Goal: Task Accomplishment & Management: Use online tool/utility

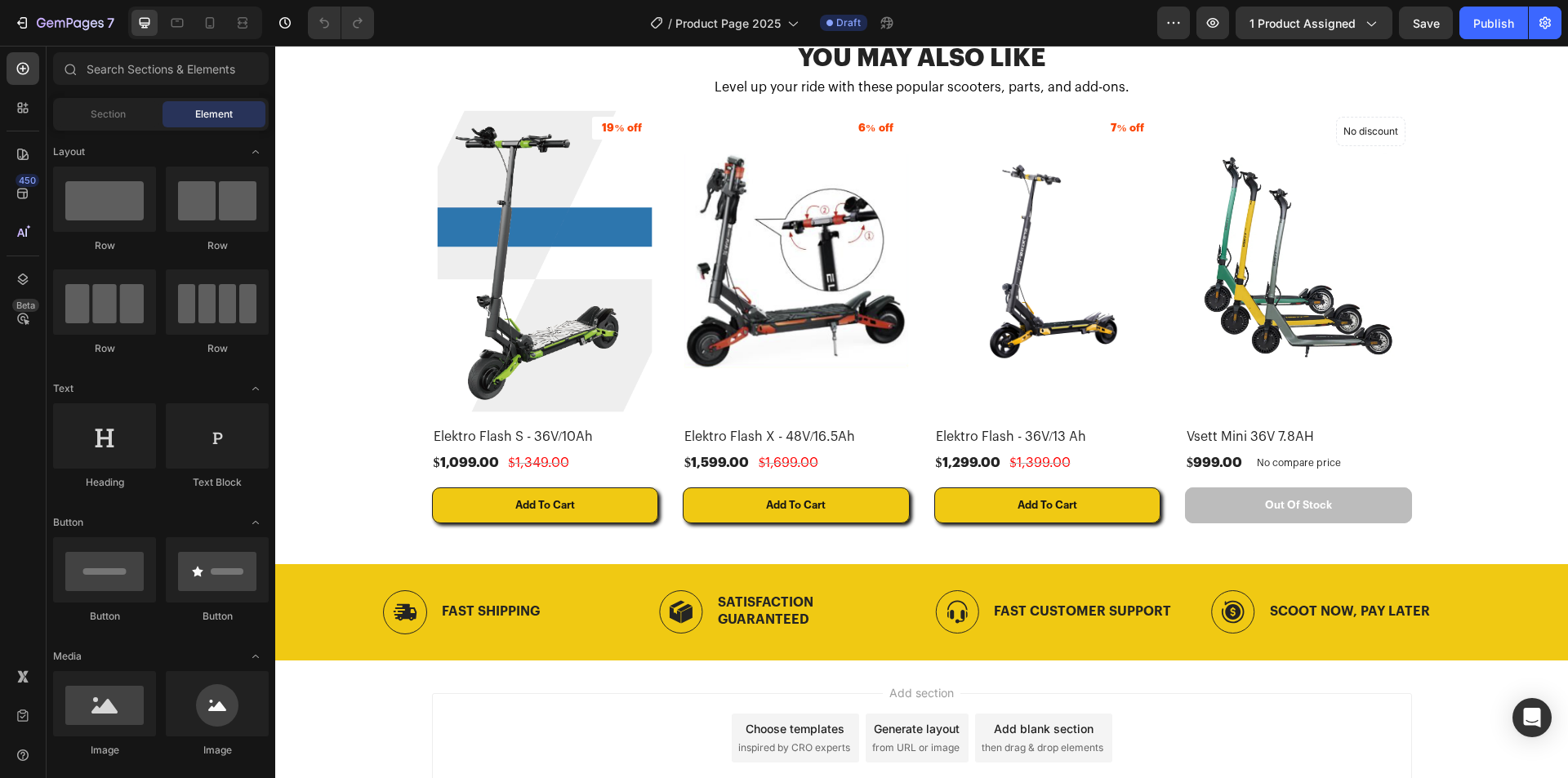
scroll to position [968, 0]
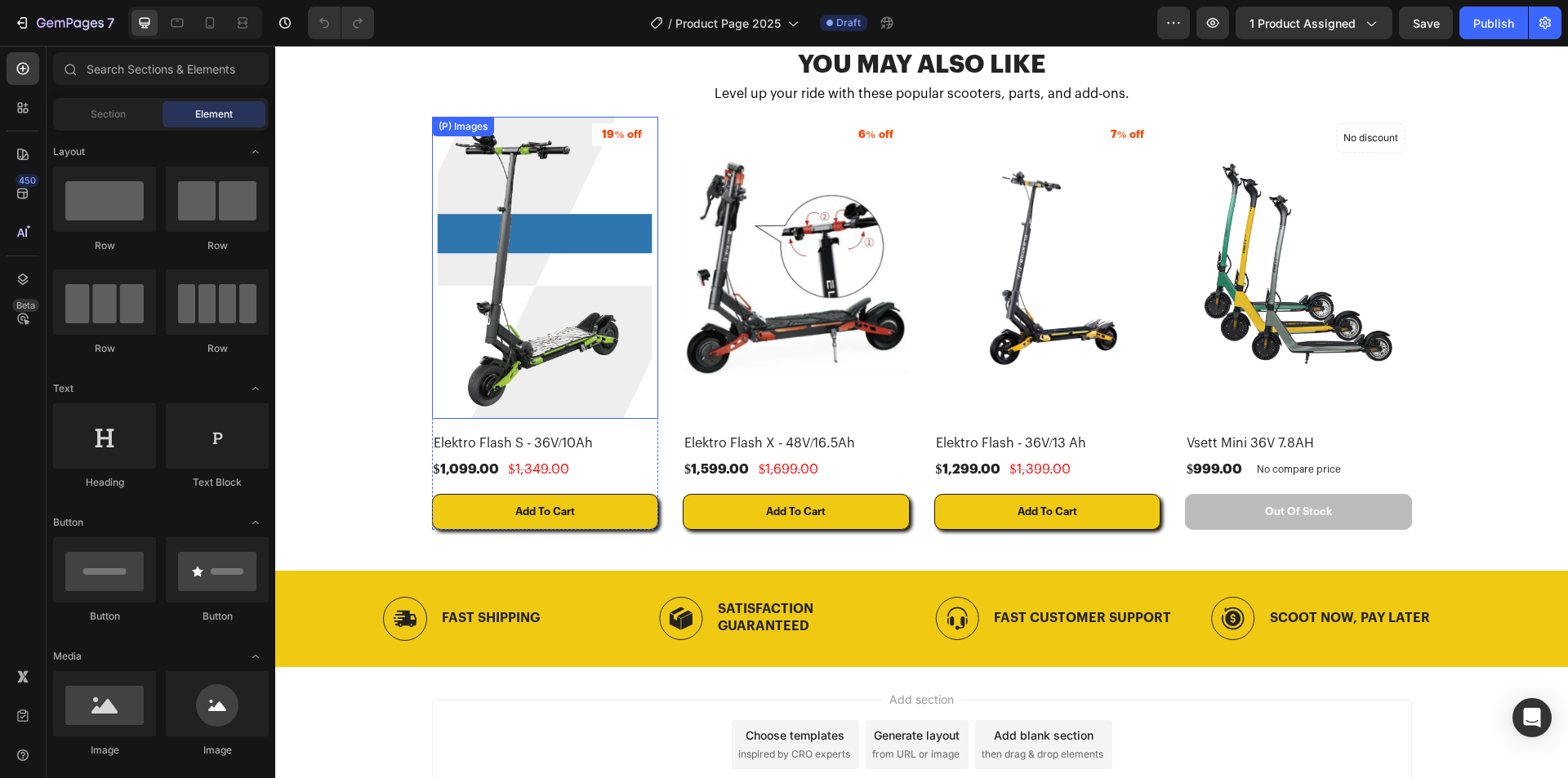
click at [607, 198] on img at bounding box center [545, 267] width 227 height 302
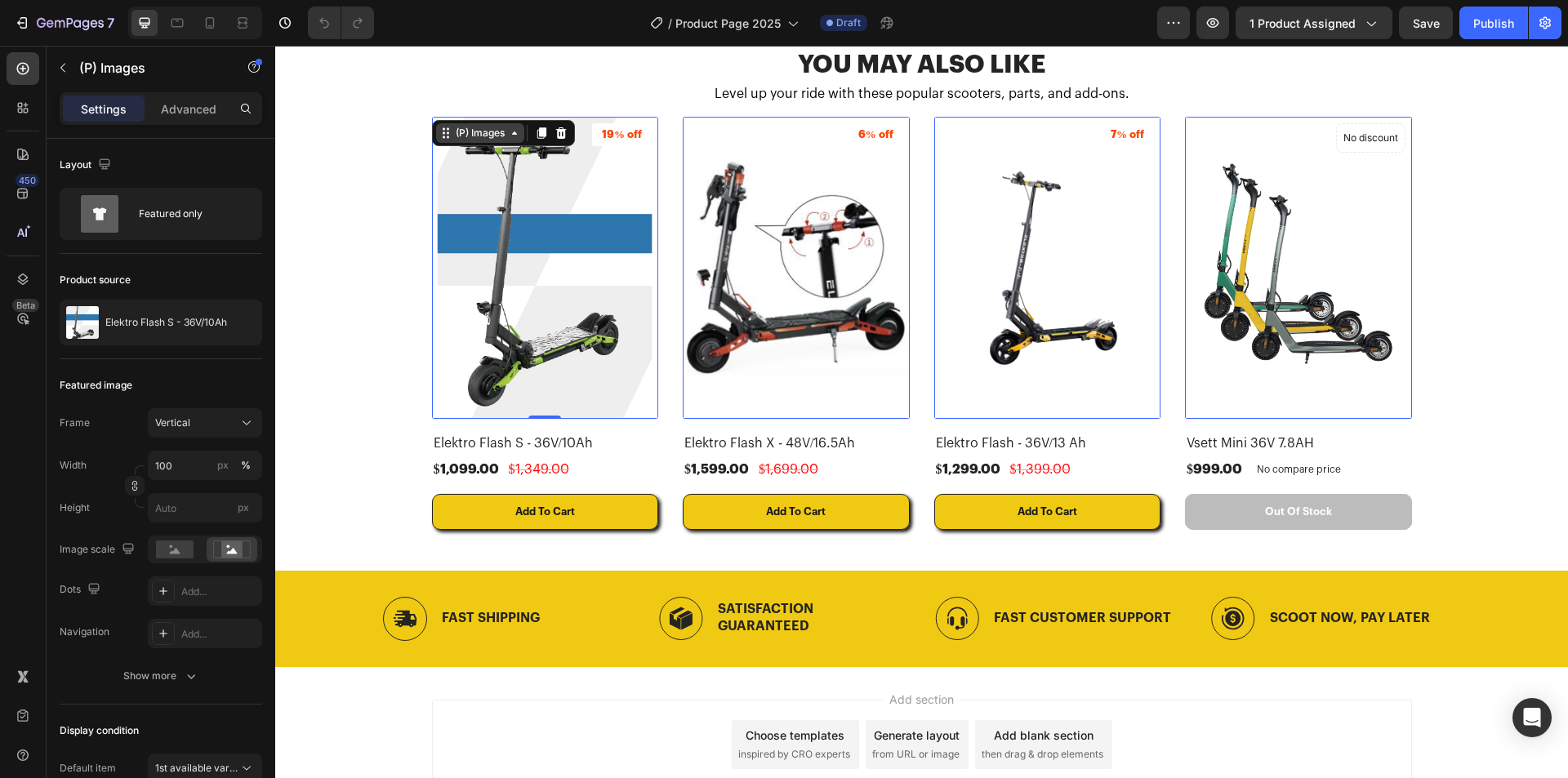
click at [474, 136] on div "(P) Images" at bounding box center [480, 133] width 56 height 15
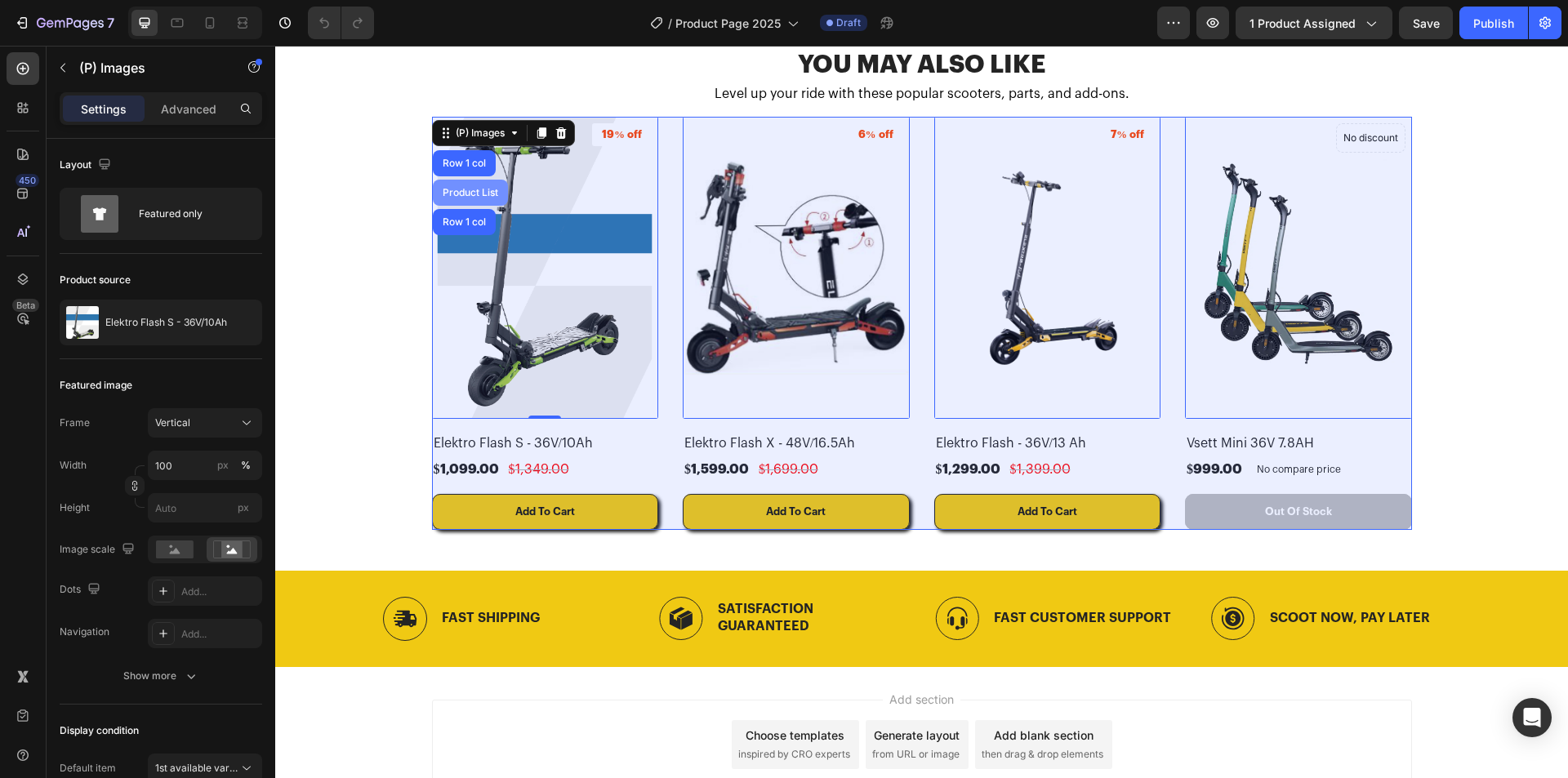
click at [466, 195] on div "Product List" at bounding box center [470, 193] width 62 height 10
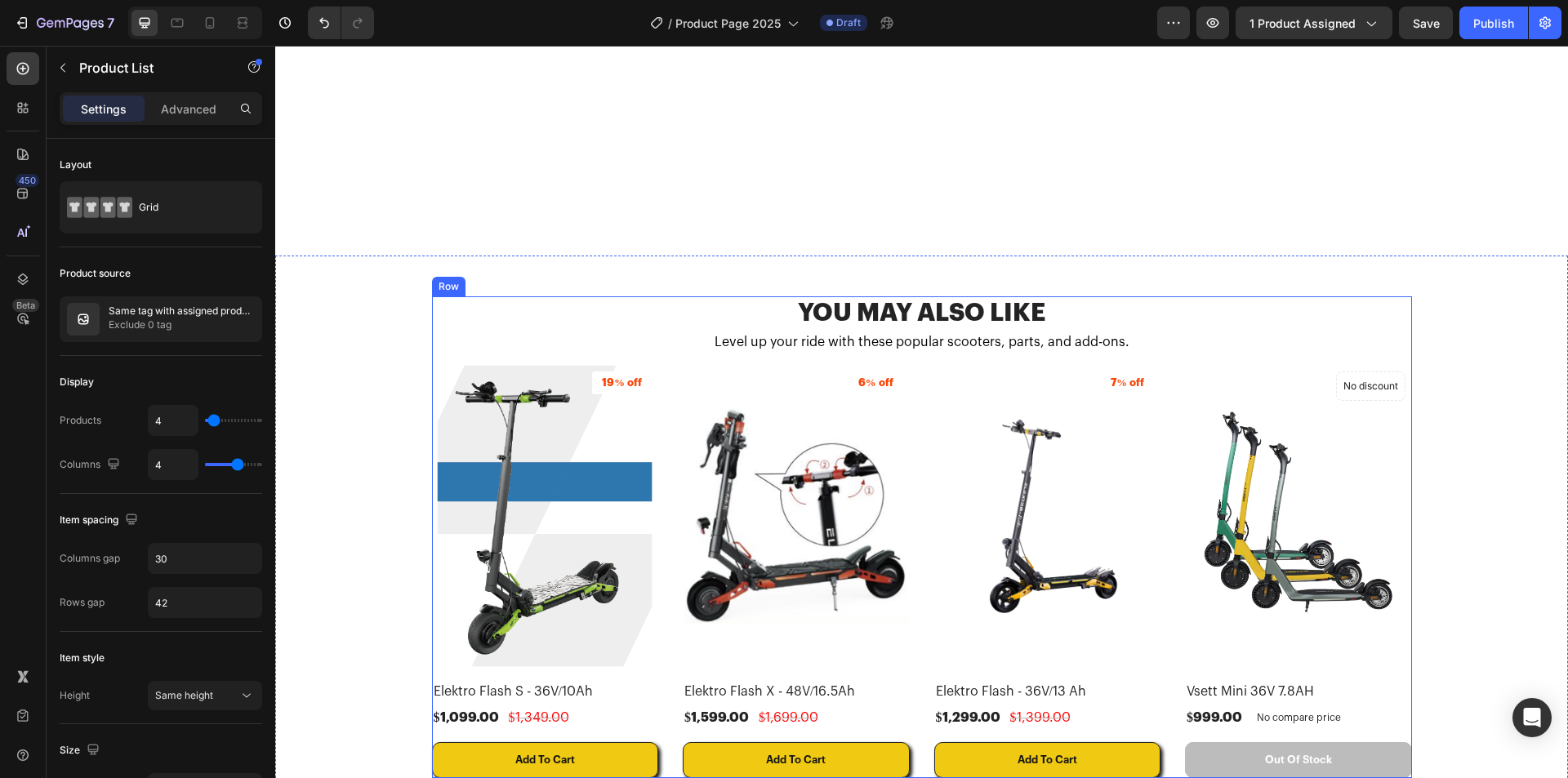
scroll to position [1092, 0]
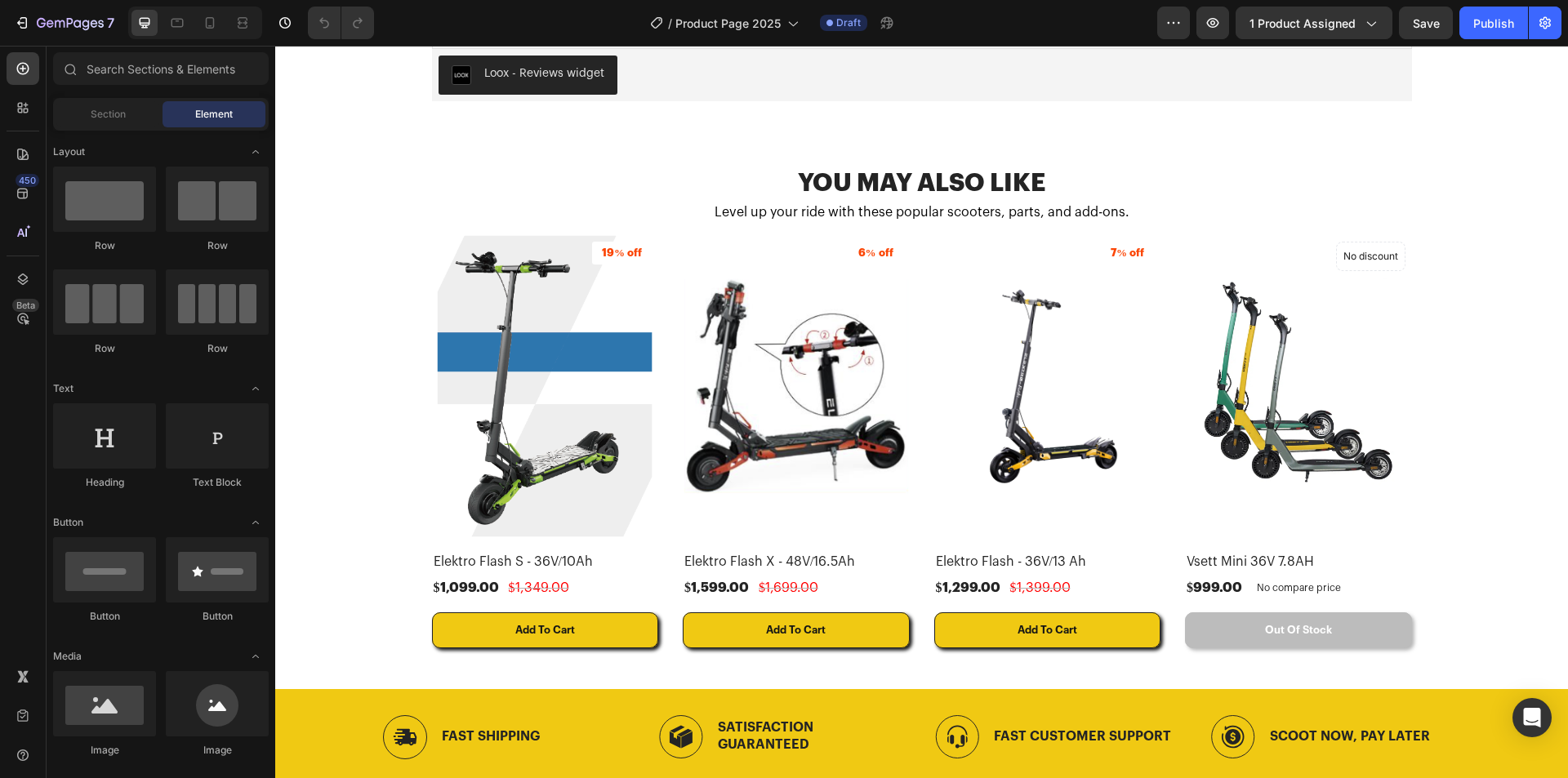
scroll to position [825, 0]
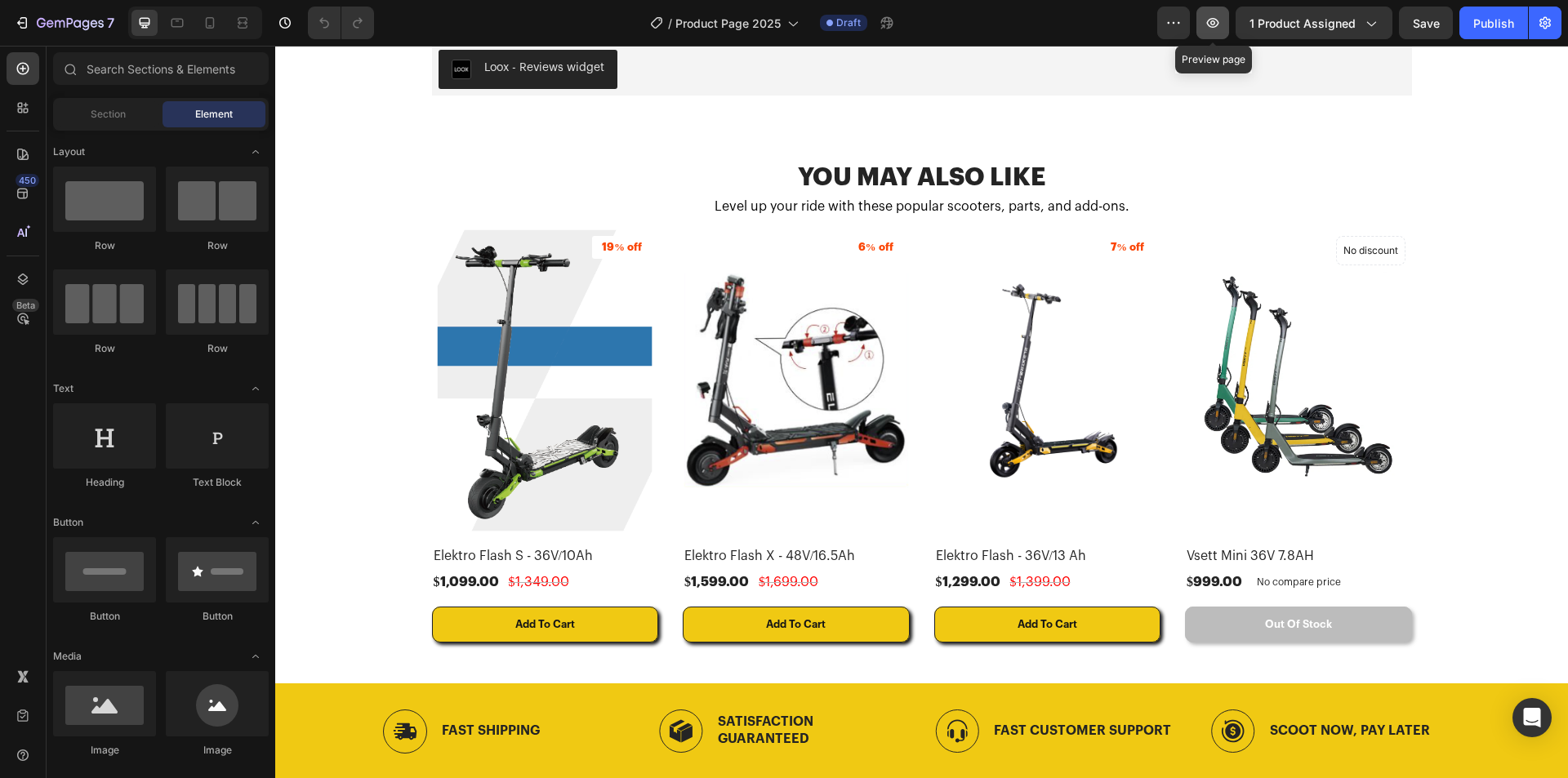
click at [1207, 24] on icon "button" at bounding box center [1213, 23] width 17 height 17
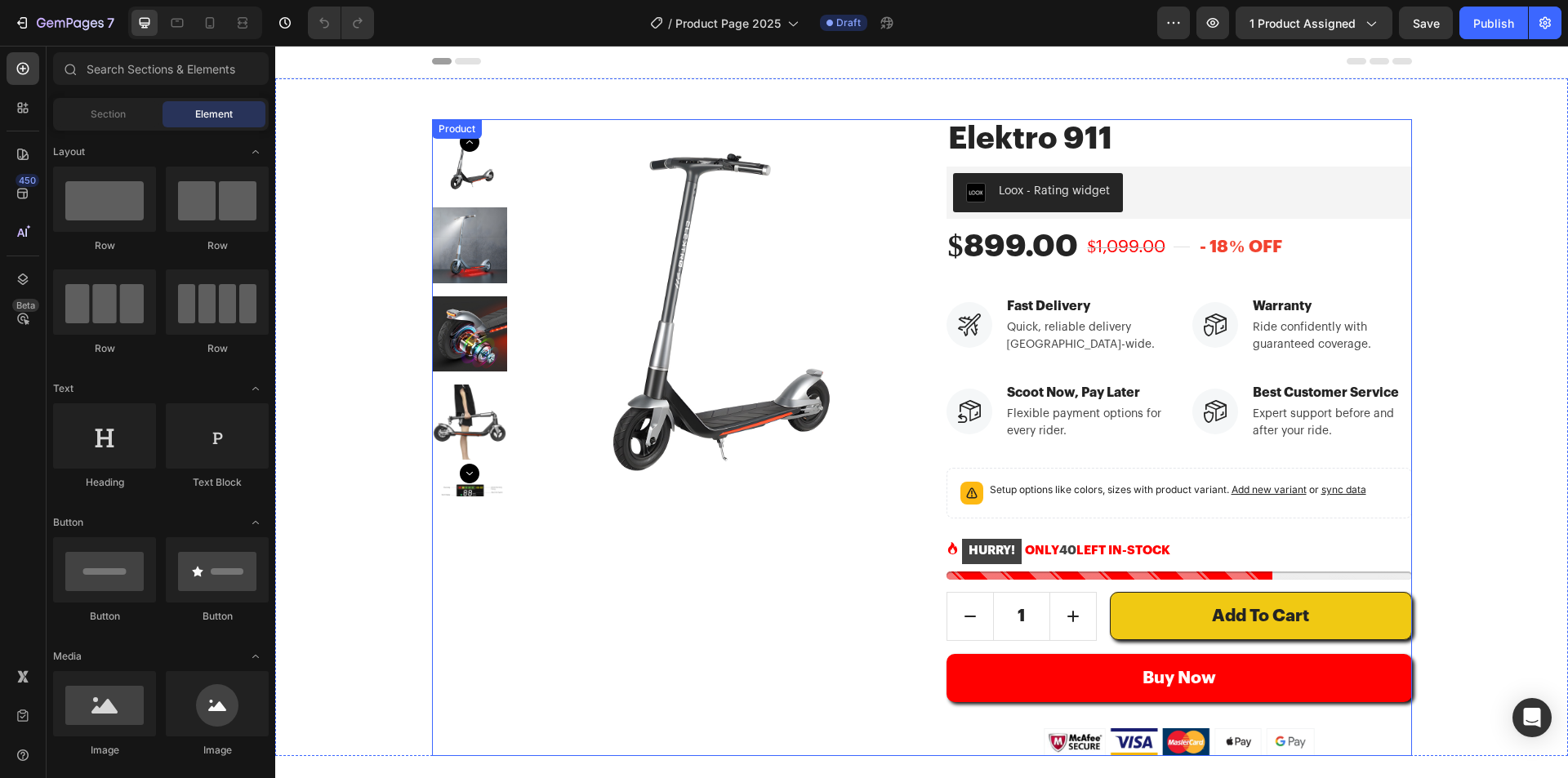
scroll to position [0, 0]
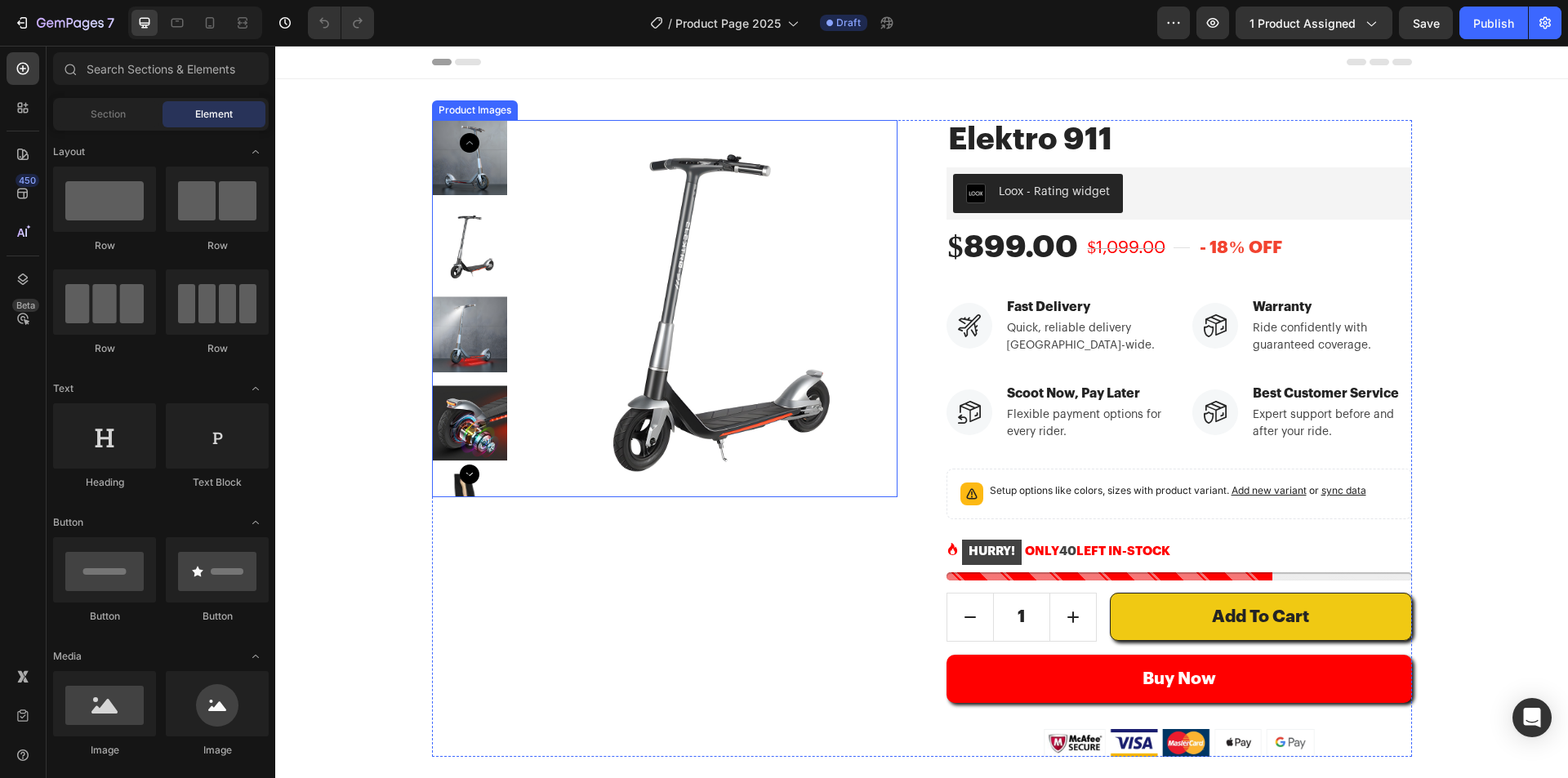
click at [510, 169] on div at bounding box center [664, 308] width 465 height 377
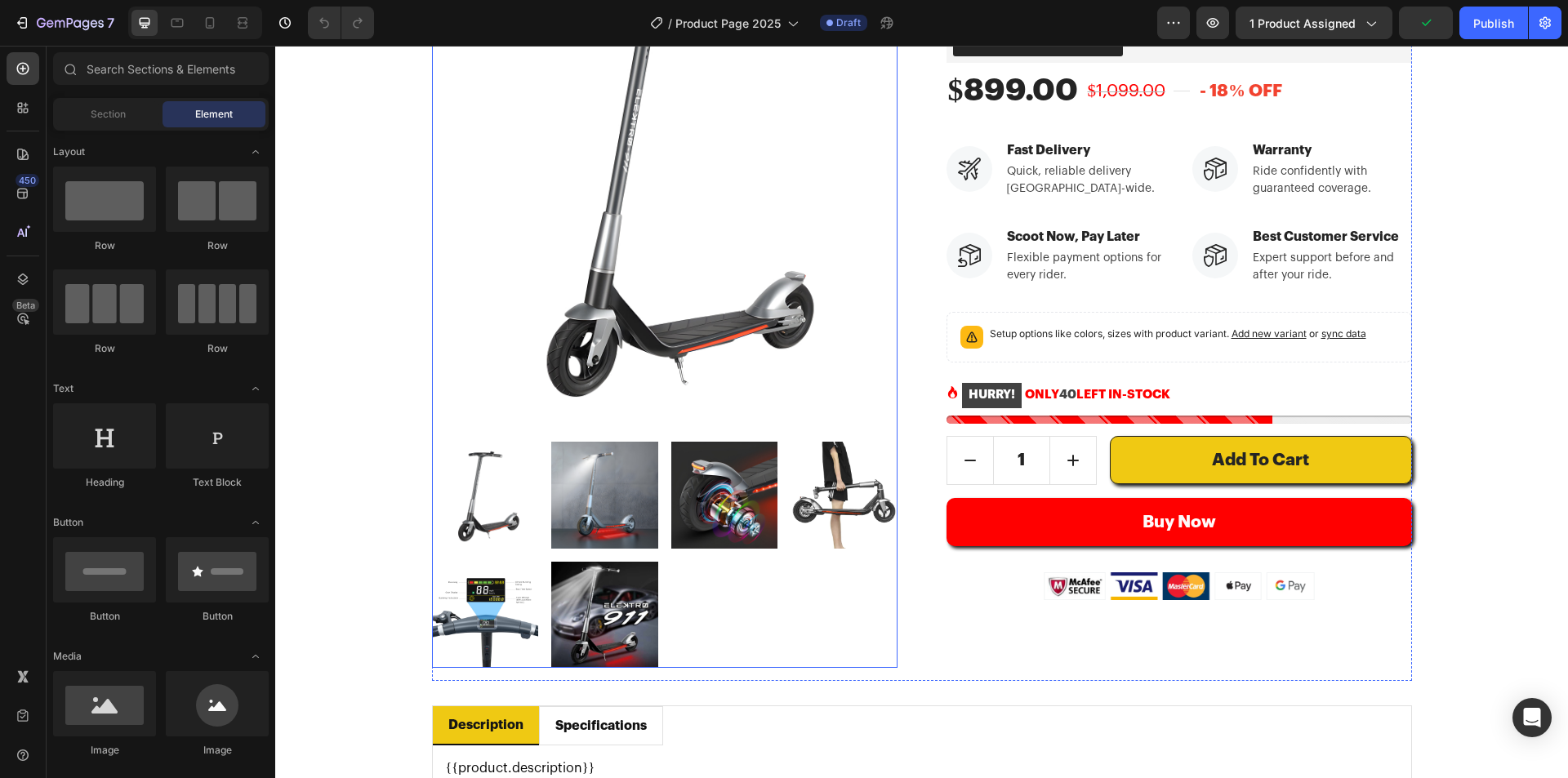
scroll to position [163, 0]
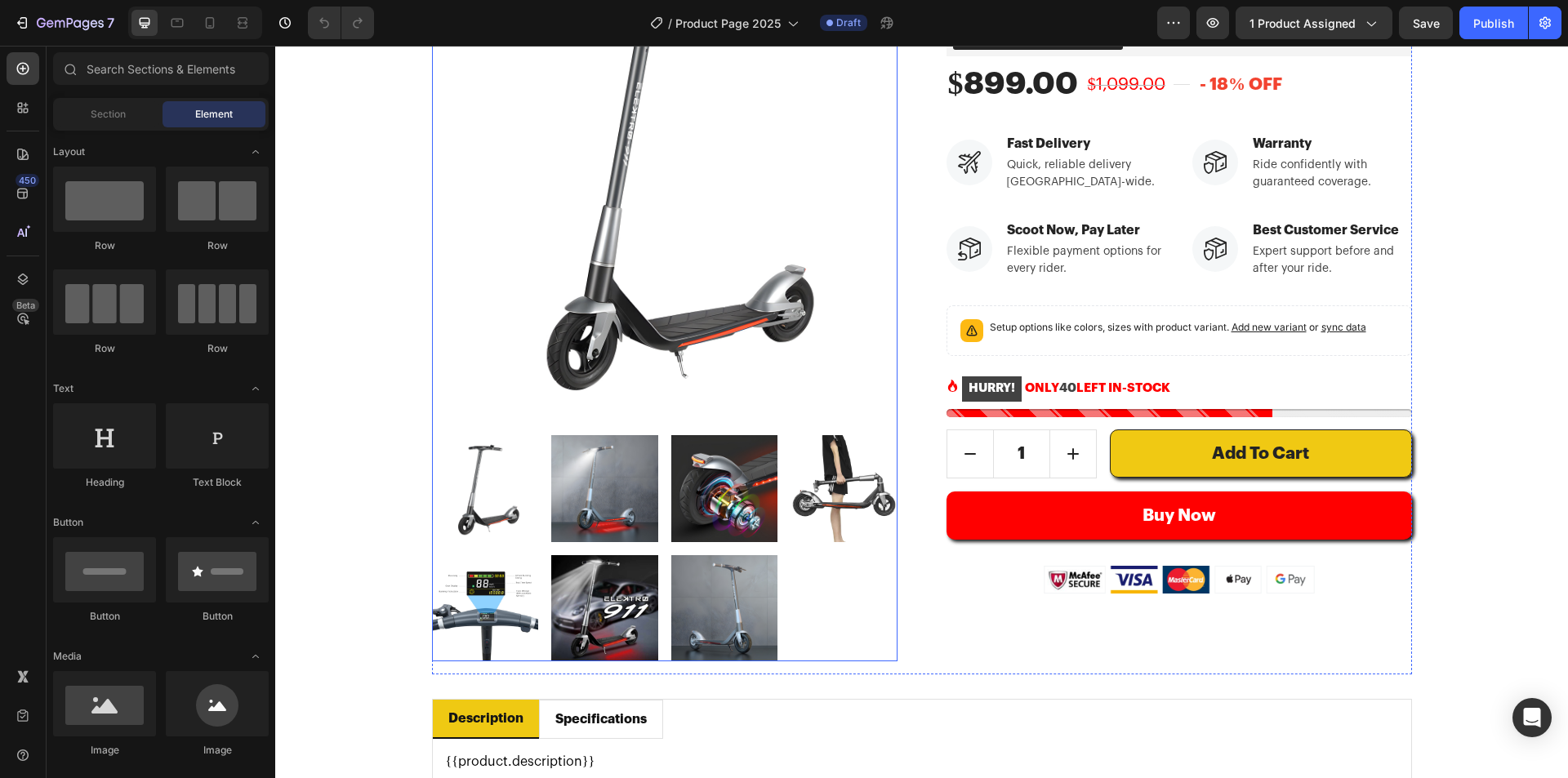
click at [618, 490] on img at bounding box center [604, 488] width 107 height 107
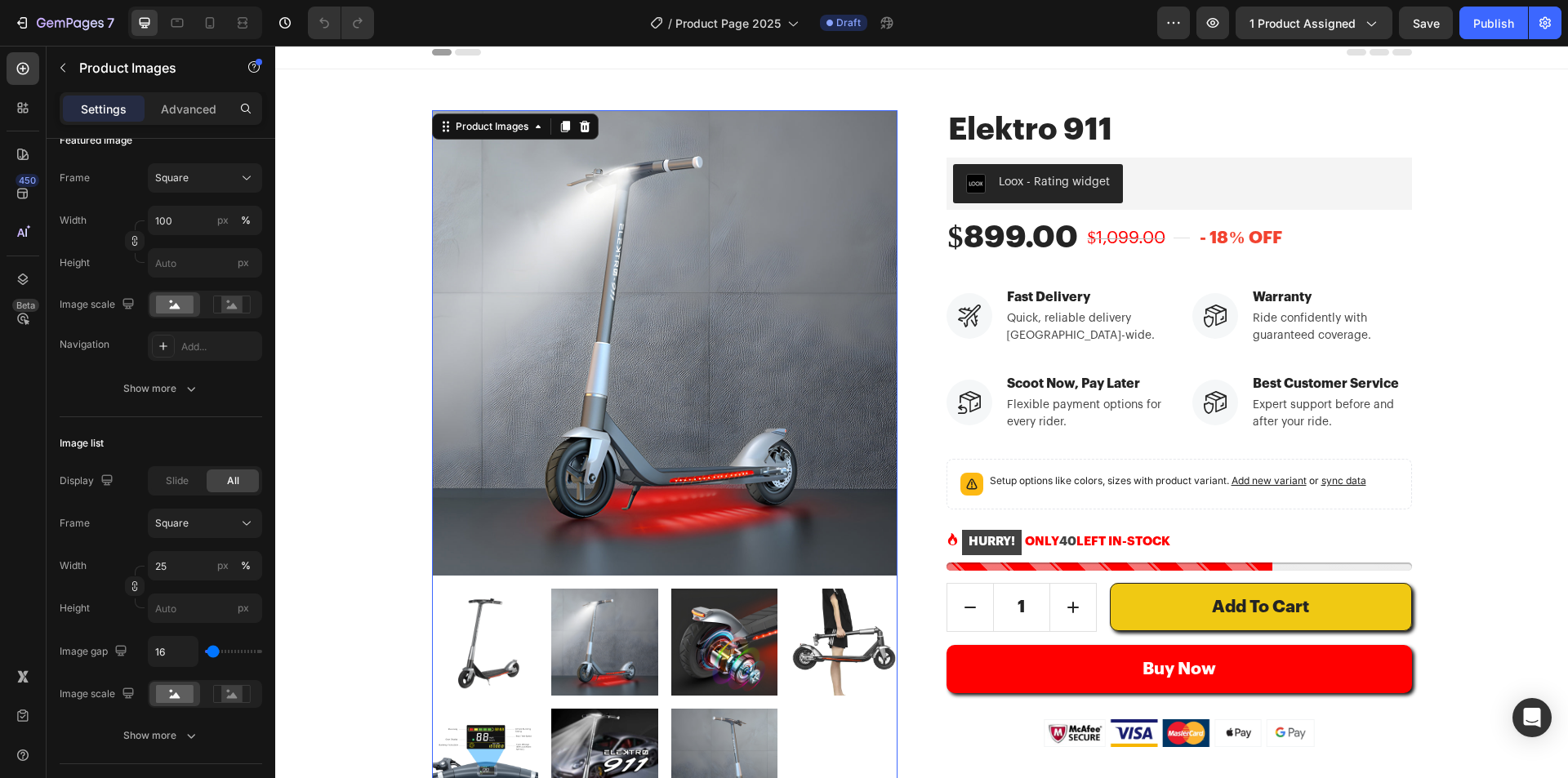
scroll to position [0, 0]
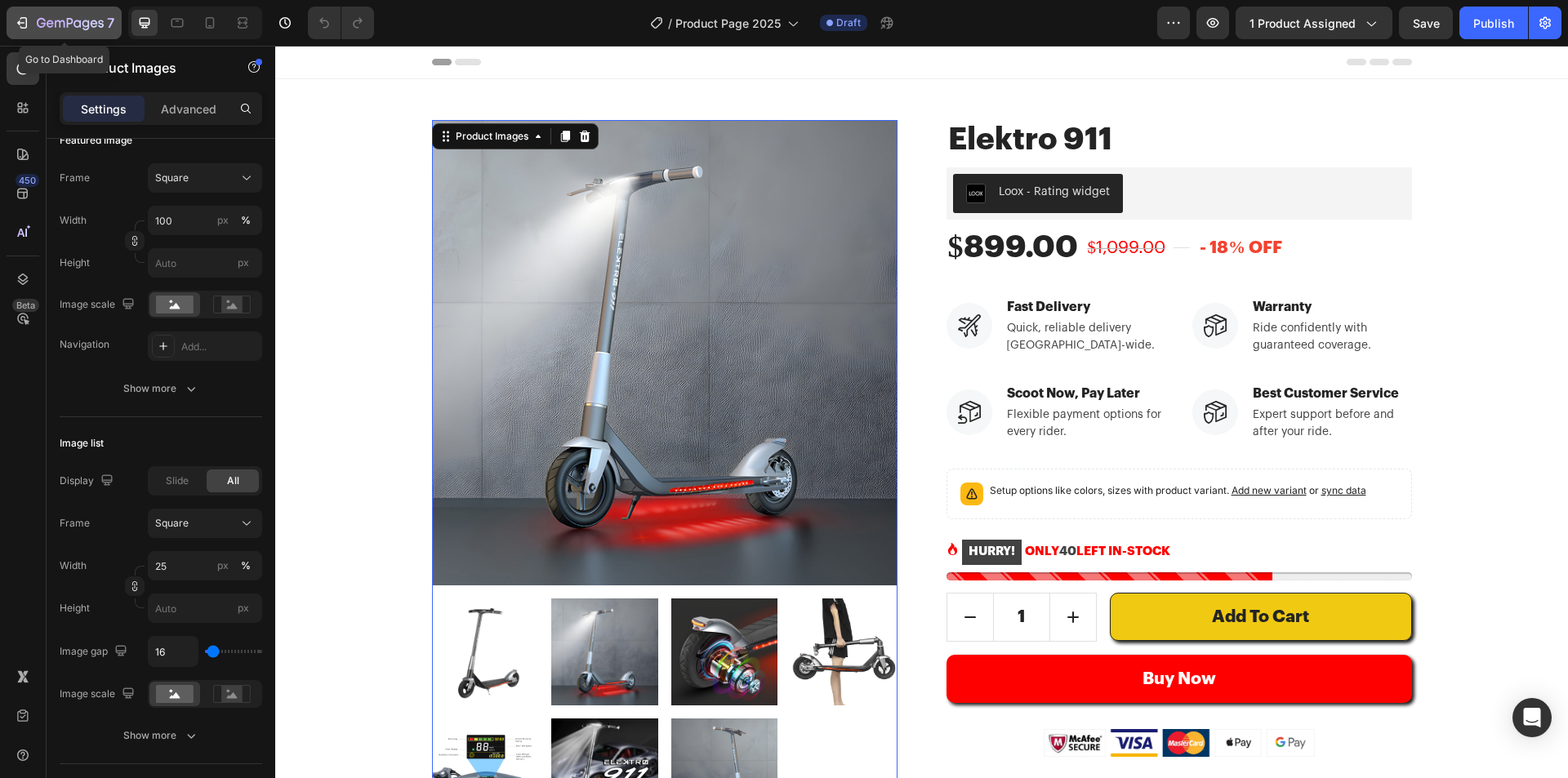
click at [62, 22] on icon "button" at bounding box center [70, 24] width 67 height 14
